Goal: Check status: Check status

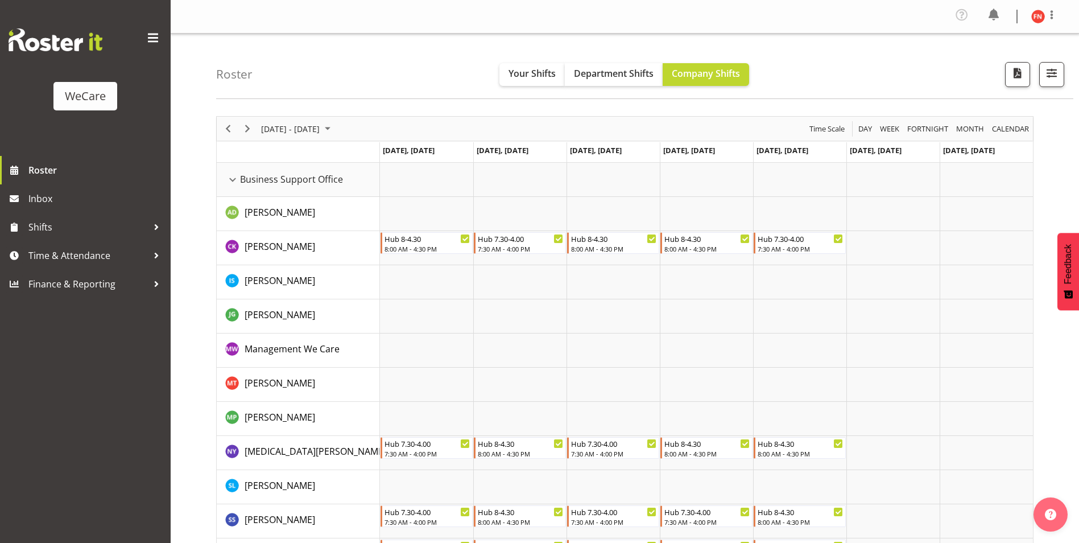
scroll to position [3698, 0]
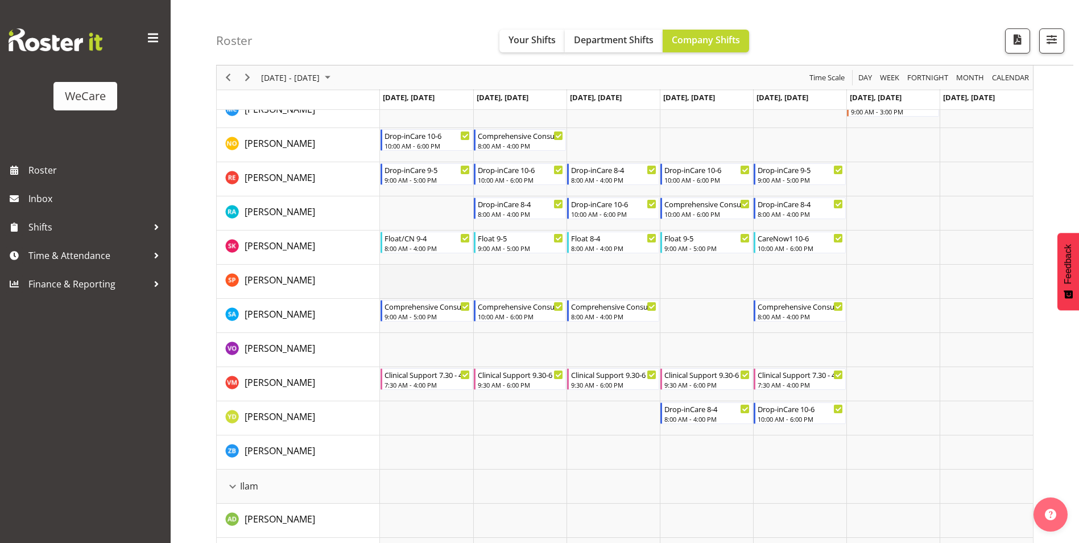
scroll to position [1138, 0]
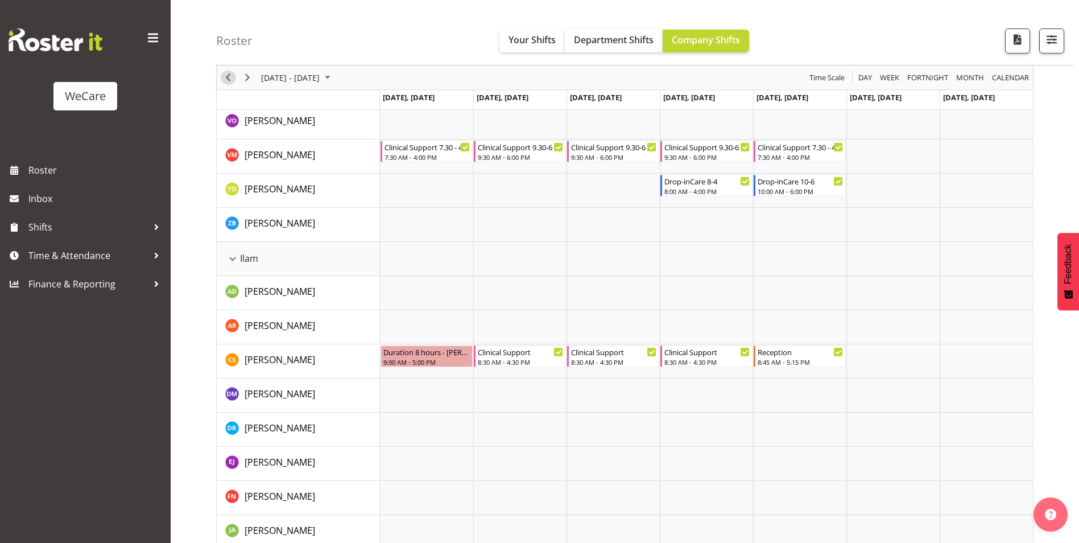
click at [228, 77] on span "Previous" at bounding box center [228, 78] width 14 height 14
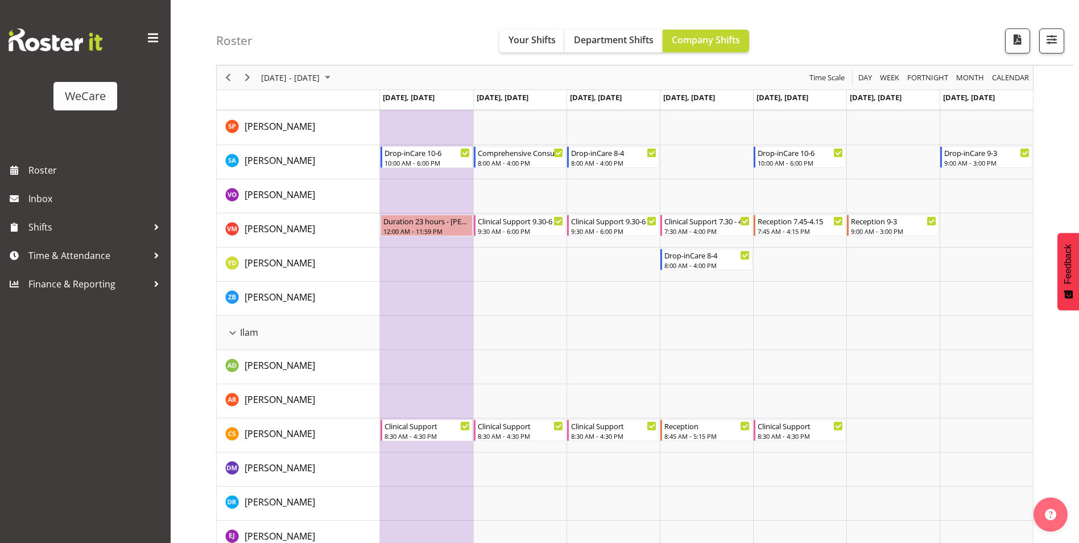
scroll to position [1024, 0]
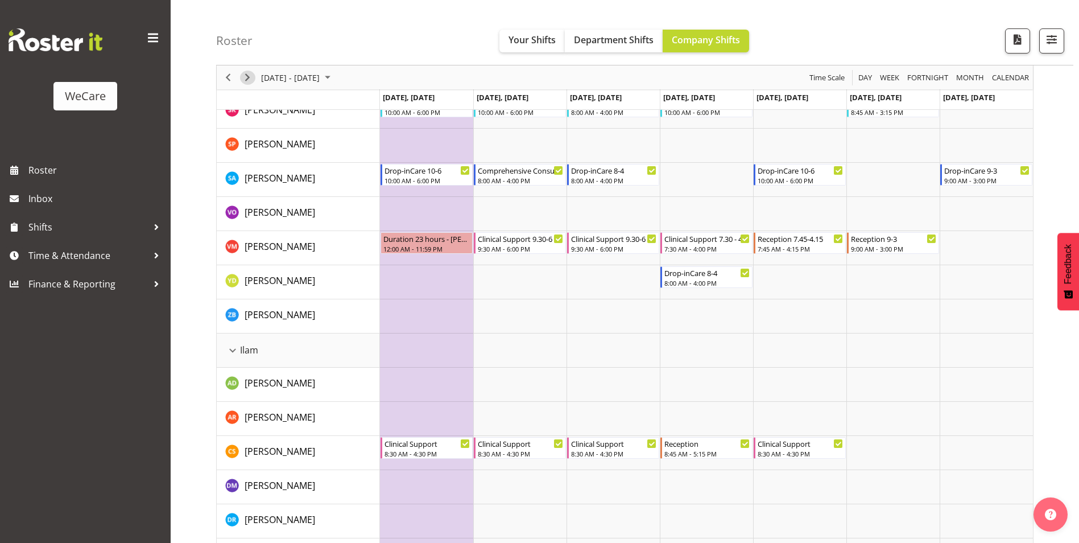
click at [248, 80] on span "Next" at bounding box center [248, 78] width 14 height 14
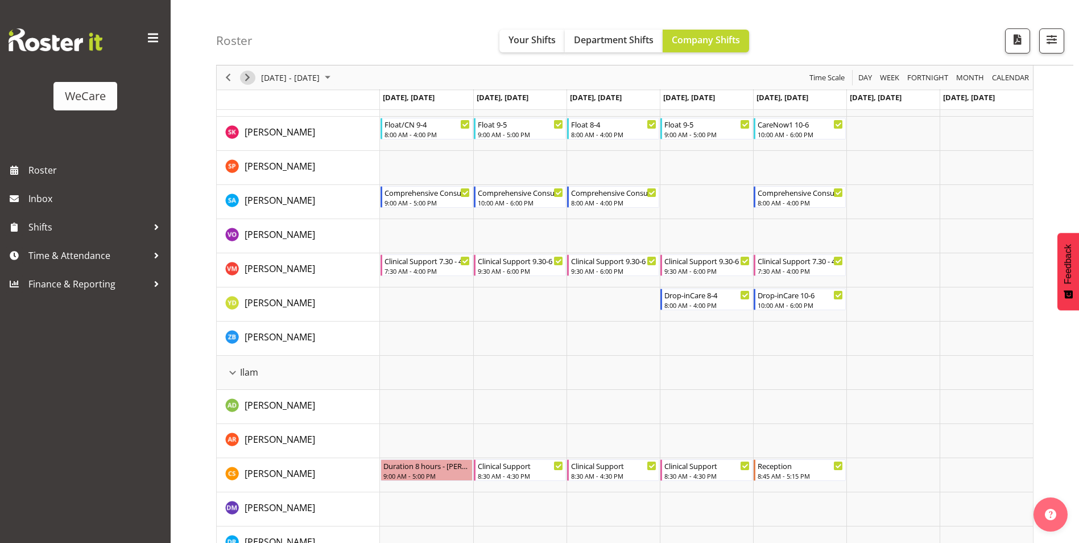
click at [248, 80] on span "Next" at bounding box center [248, 78] width 14 height 14
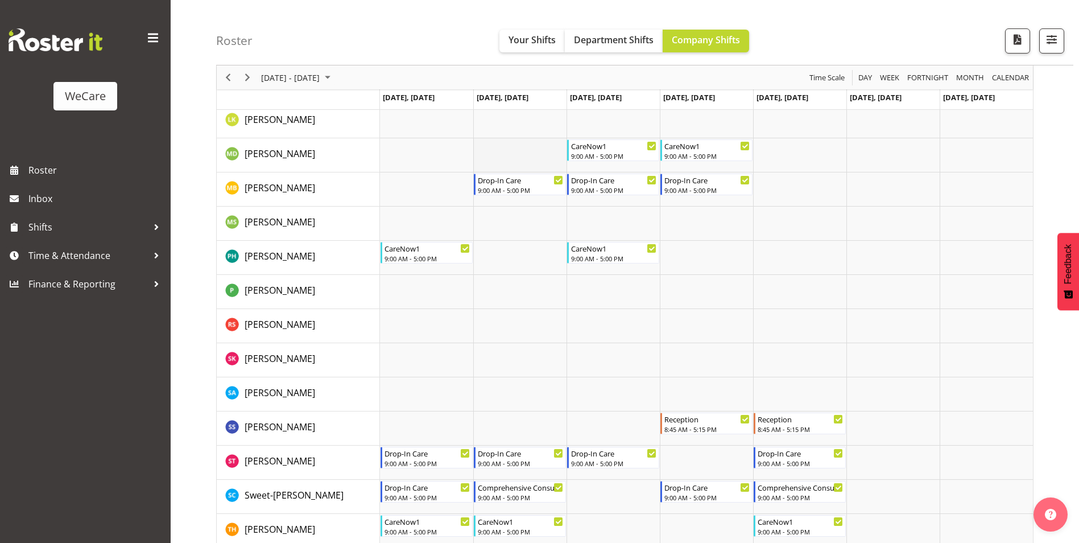
scroll to position [1650, 0]
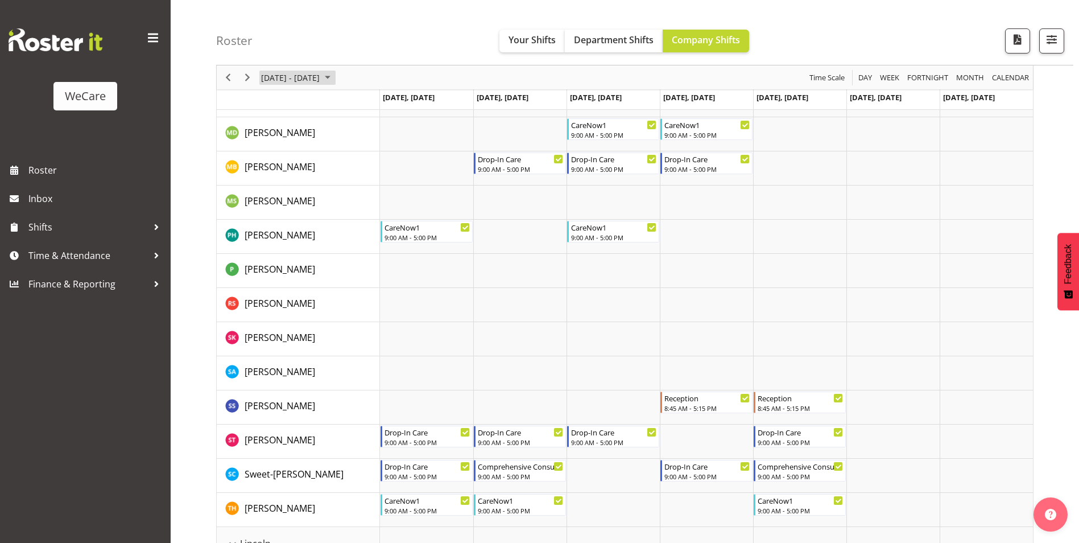
click at [269, 80] on span "October 06 - 12, 2025" at bounding box center [290, 78] width 61 height 14
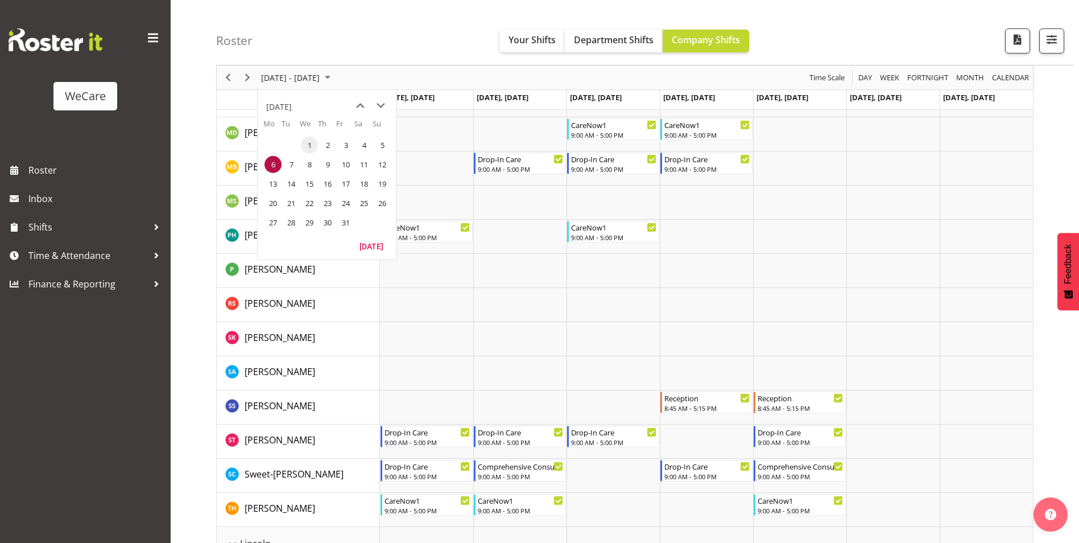
click at [311, 145] on span "1" at bounding box center [309, 145] width 17 height 17
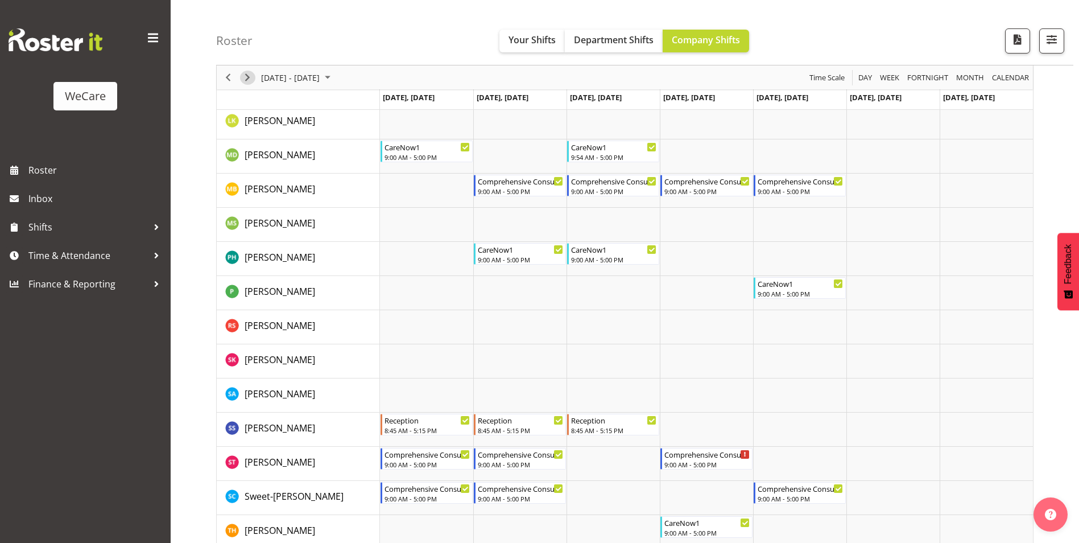
click at [248, 77] on span "Next" at bounding box center [248, 78] width 14 height 14
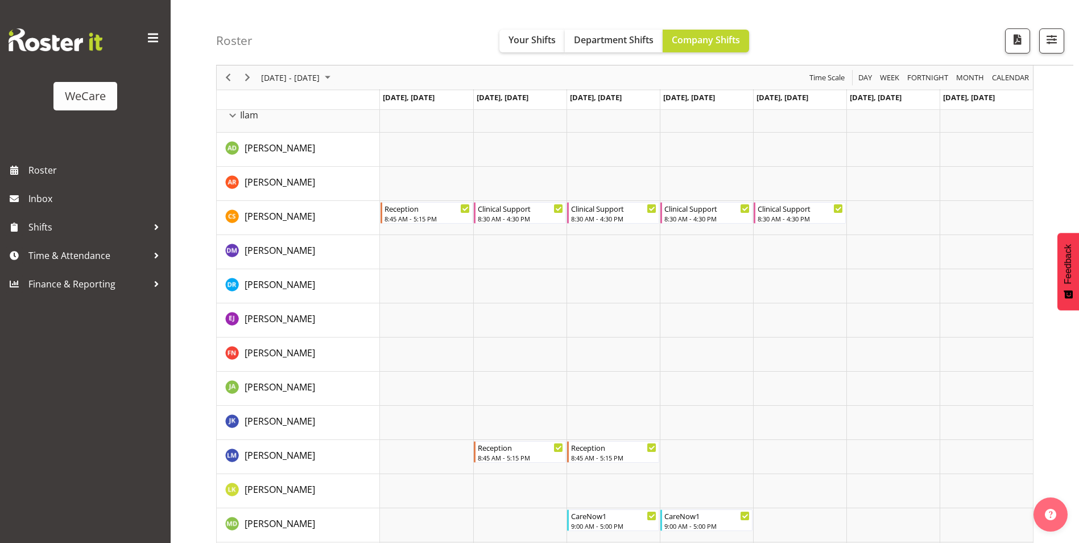
scroll to position [1252, 0]
